Goal: Information Seeking & Learning: Learn about a topic

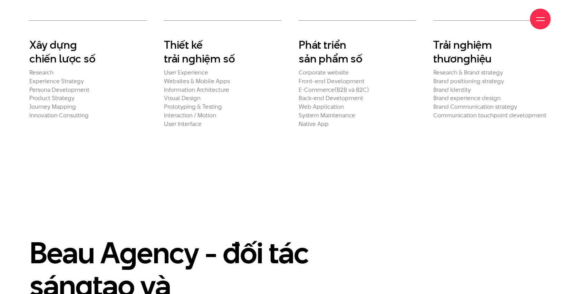
scroll to position [1540, 0]
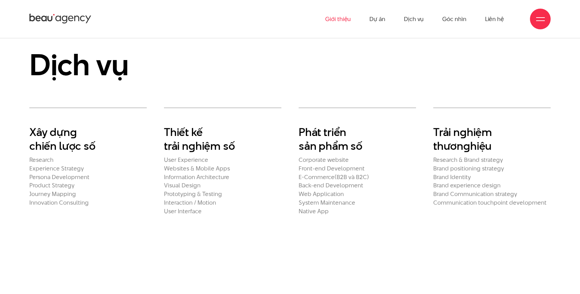
click at [68, 189] on h2 "Product Strategy" at bounding box center [87, 185] width 117 height 7
click at [75, 153] on h2 "Xây dựn g chiến lược số" at bounding box center [87, 139] width 117 height 28
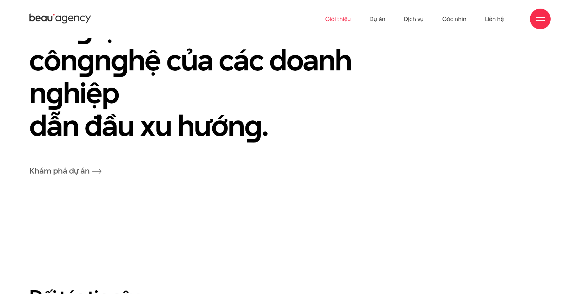
scroll to position [1885, 0]
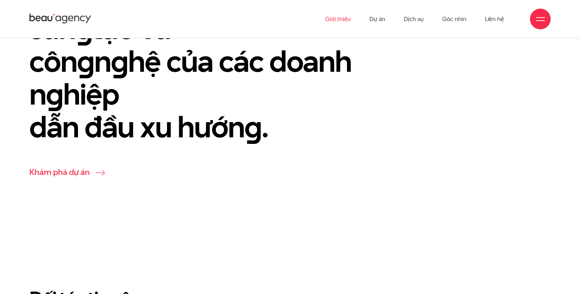
click at [91, 178] on link "Khám phá dự án" at bounding box center [65, 171] width 72 height 11
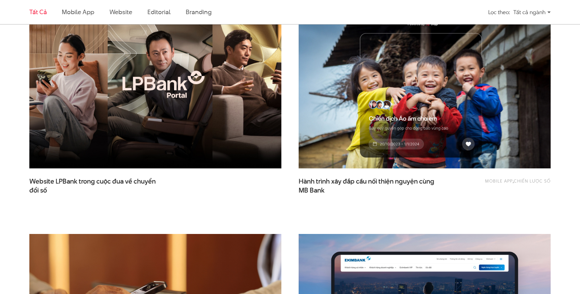
scroll to position [251, 0]
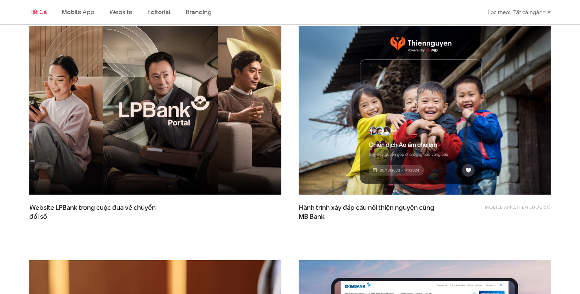
click at [200, 132] on img at bounding box center [155, 111] width 277 height 186
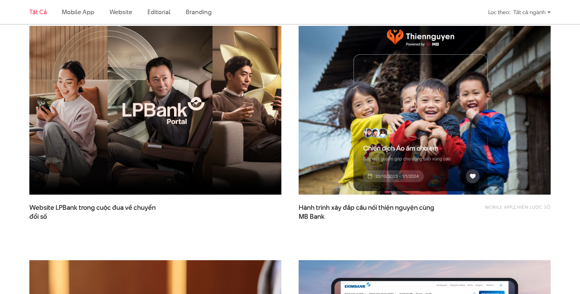
click at [352, 128] on img at bounding box center [424, 111] width 277 height 186
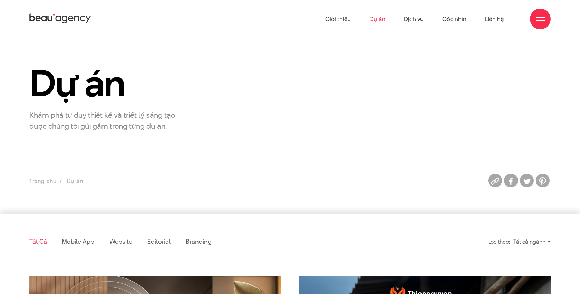
scroll to position [0, 0]
click at [412, 21] on link "Dịch vụ" at bounding box center [414, 19] width 20 height 38
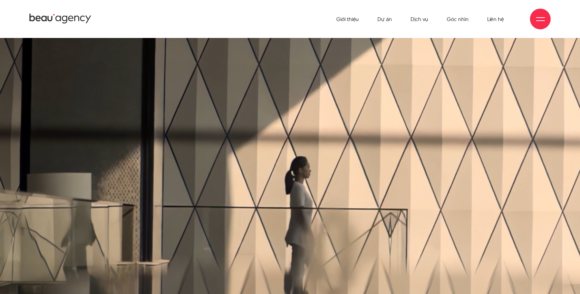
scroll to position [12, 0]
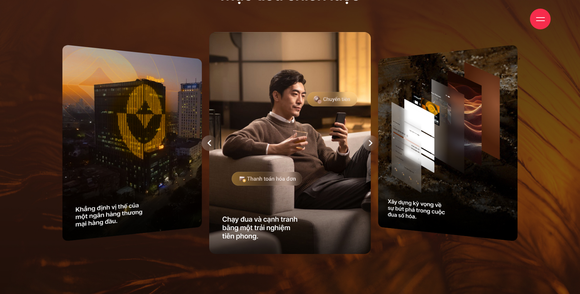
click at [306, 118] on img at bounding box center [290, 143] width 162 height 222
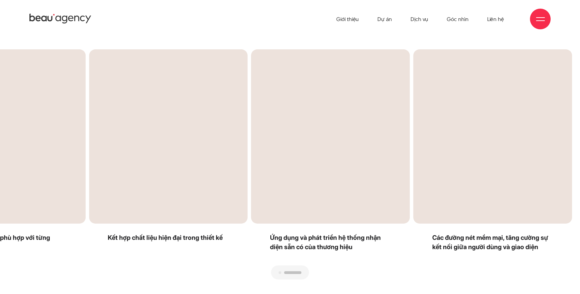
click at [512, 135] on div "Next slide" at bounding box center [431, 164] width 282 height 231
click at [326, 153] on div "Next slide" at bounding box center [431, 164] width 282 height 231
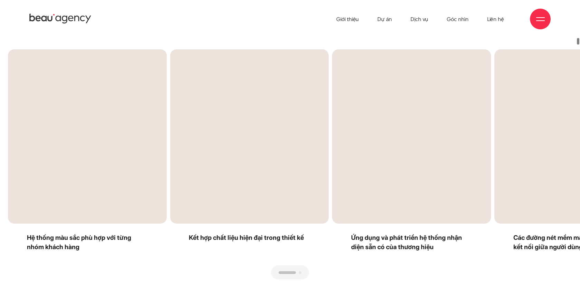
click at [164, 148] on div "Previous slide" at bounding box center [149, 164] width 282 height 231
click at [456, 152] on div "Next slide" at bounding box center [431, 164] width 282 height 231
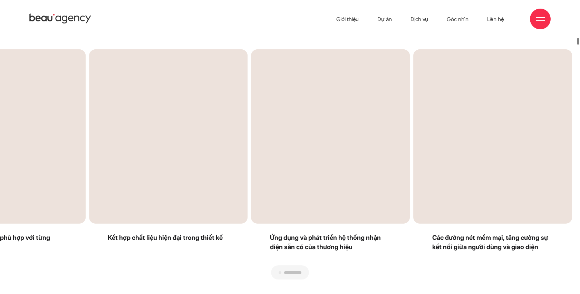
click at [155, 132] on div "Previous slide" at bounding box center [149, 164] width 282 height 231
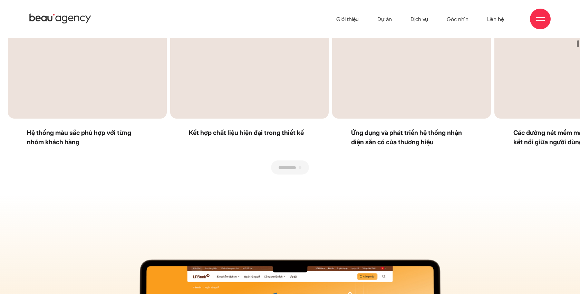
click at [298, 163] on div "Next slide" at bounding box center [431, 59] width 282 height 231
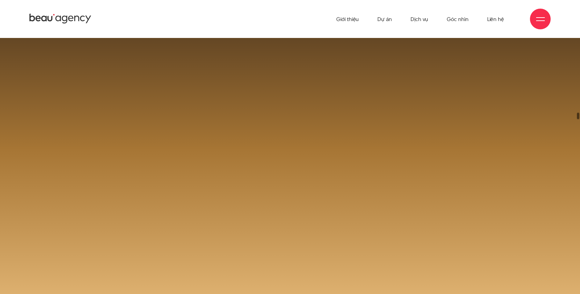
click at [355, 188] on span at bounding box center [290, 175] width 580 height 557
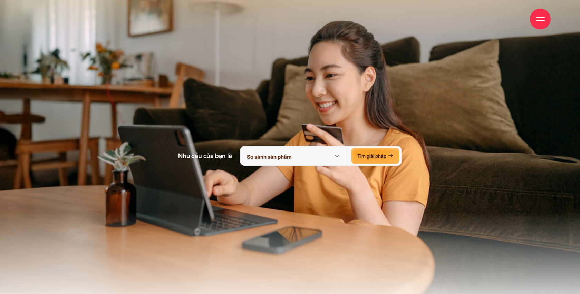
click at [339, 152] on icon at bounding box center [337, 156] width 8 height 8
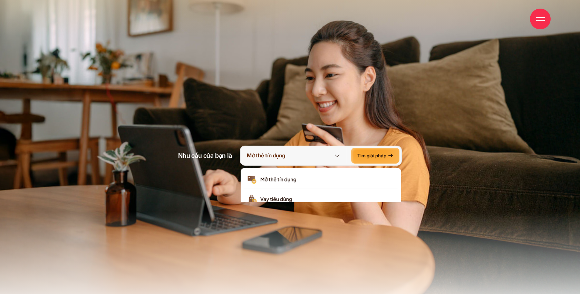
click at [372, 148] on div "Tìm giải pháp" at bounding box center [375, 156] width 48 height 16
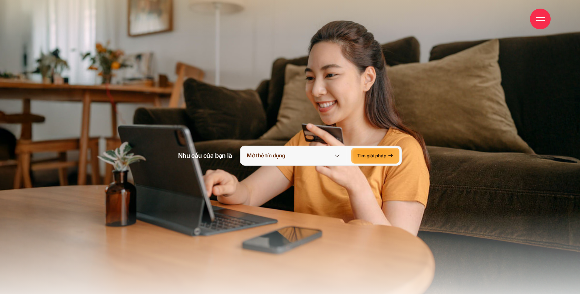
click at [368, 149] on div "Tìm giải pháp" at bounding box center [375, 156] width 48 height 16
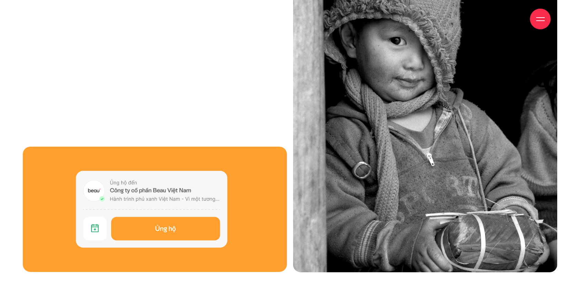
scroll to position [3256, 0]
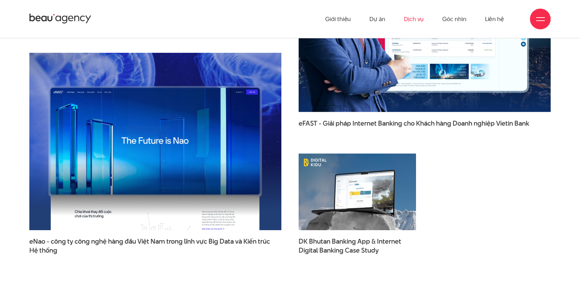
scroll to position [2183, 0]
